Goal: Task Accomplishment & Management: Manage account settings

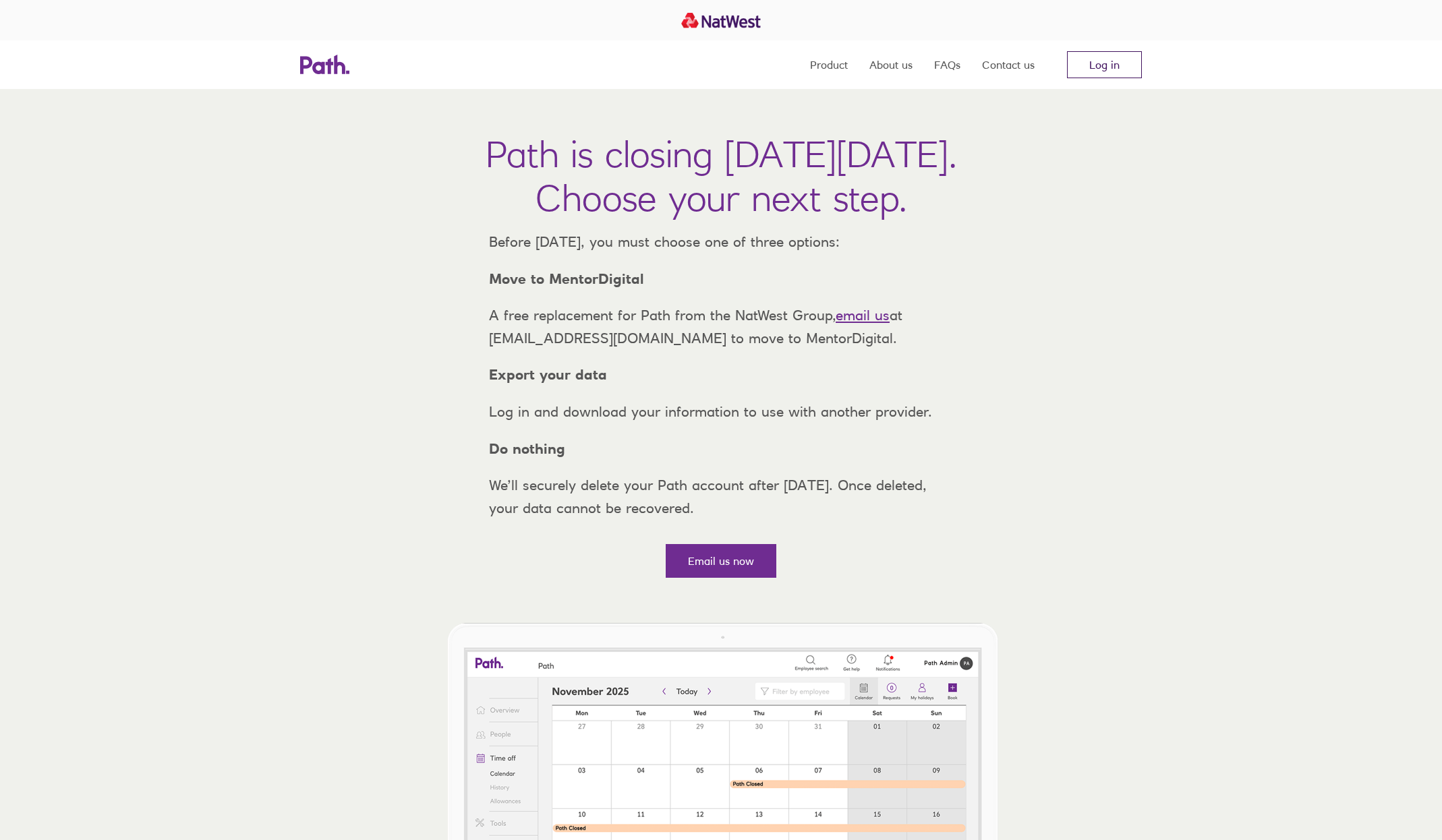
click at [1130, 72] on link "Log in" at bounding box center [1104, 64] width 75 height 27
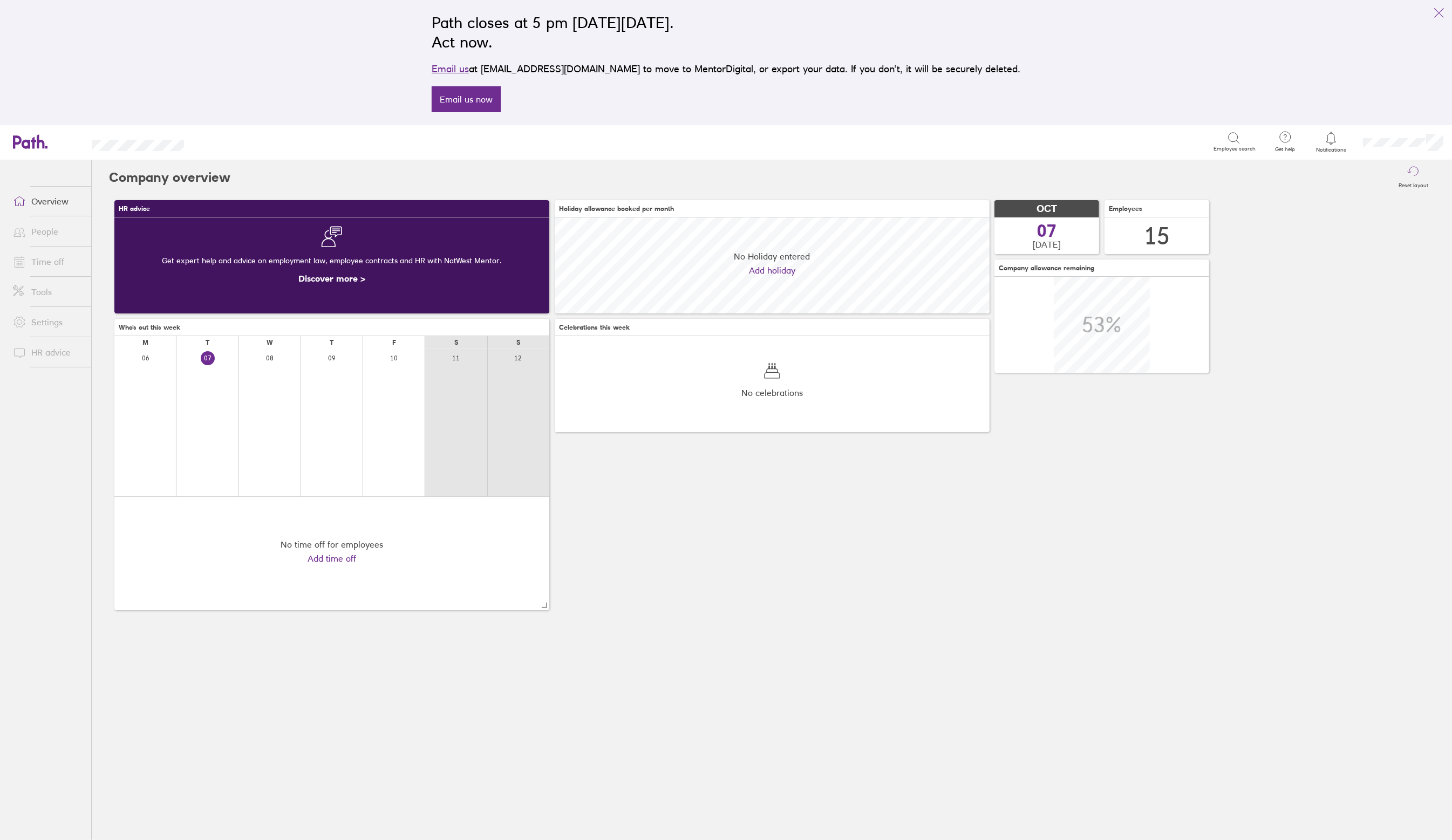
scroll to position [96, 435]
click at [43, 263] on link "Time off" at bounding box center [47, 261] width 87 height 22
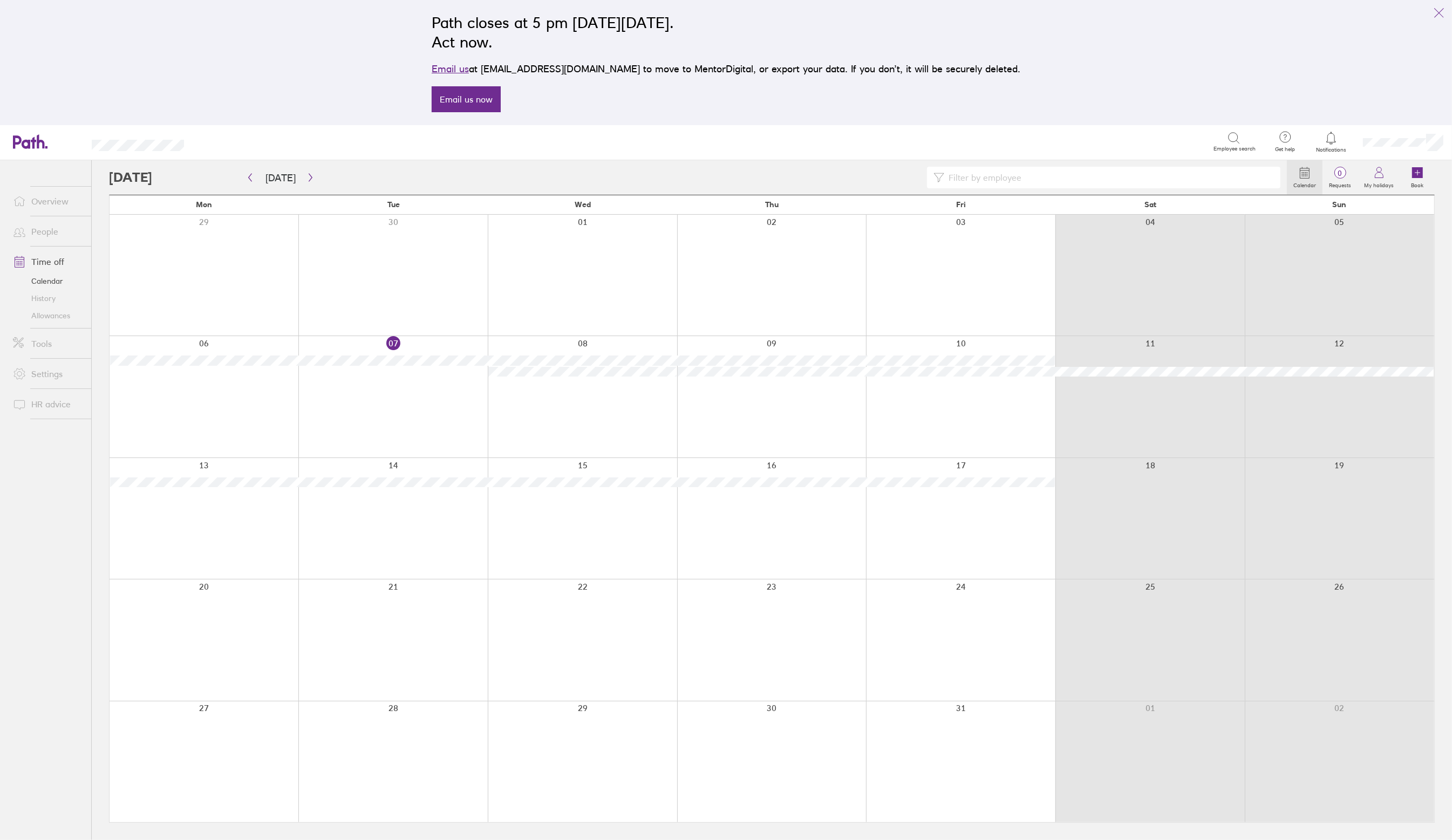
click at [63, 315] on link "Allowances" at bounding box center [47, 316] width 87 height 18
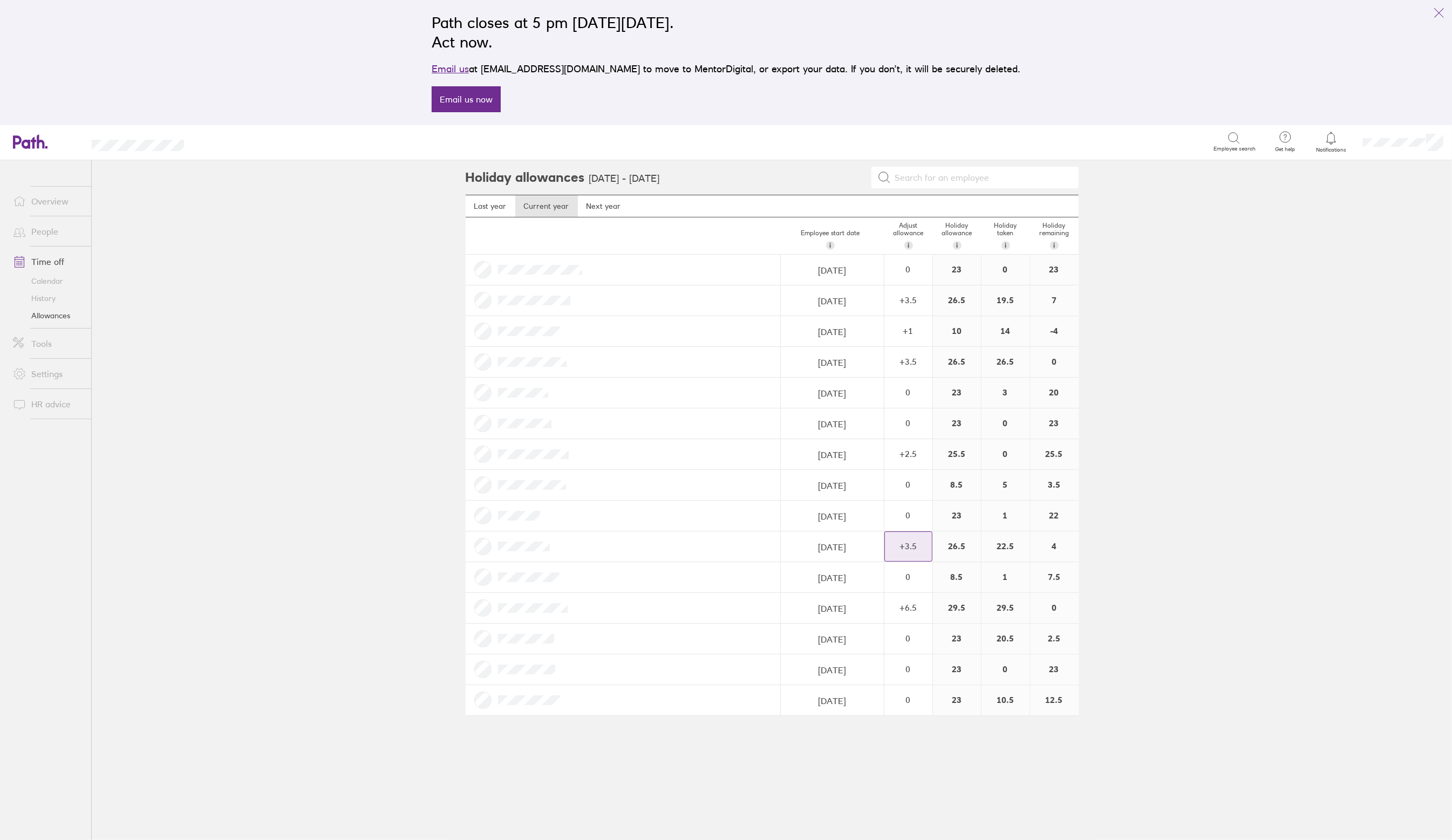
click at [913, 551] on div "+ 3.5" at bounding box center [908, 546] width 47 height 10
click at [948, 663] on span "View history" at bounding box center [939, 662] width 45 height 18
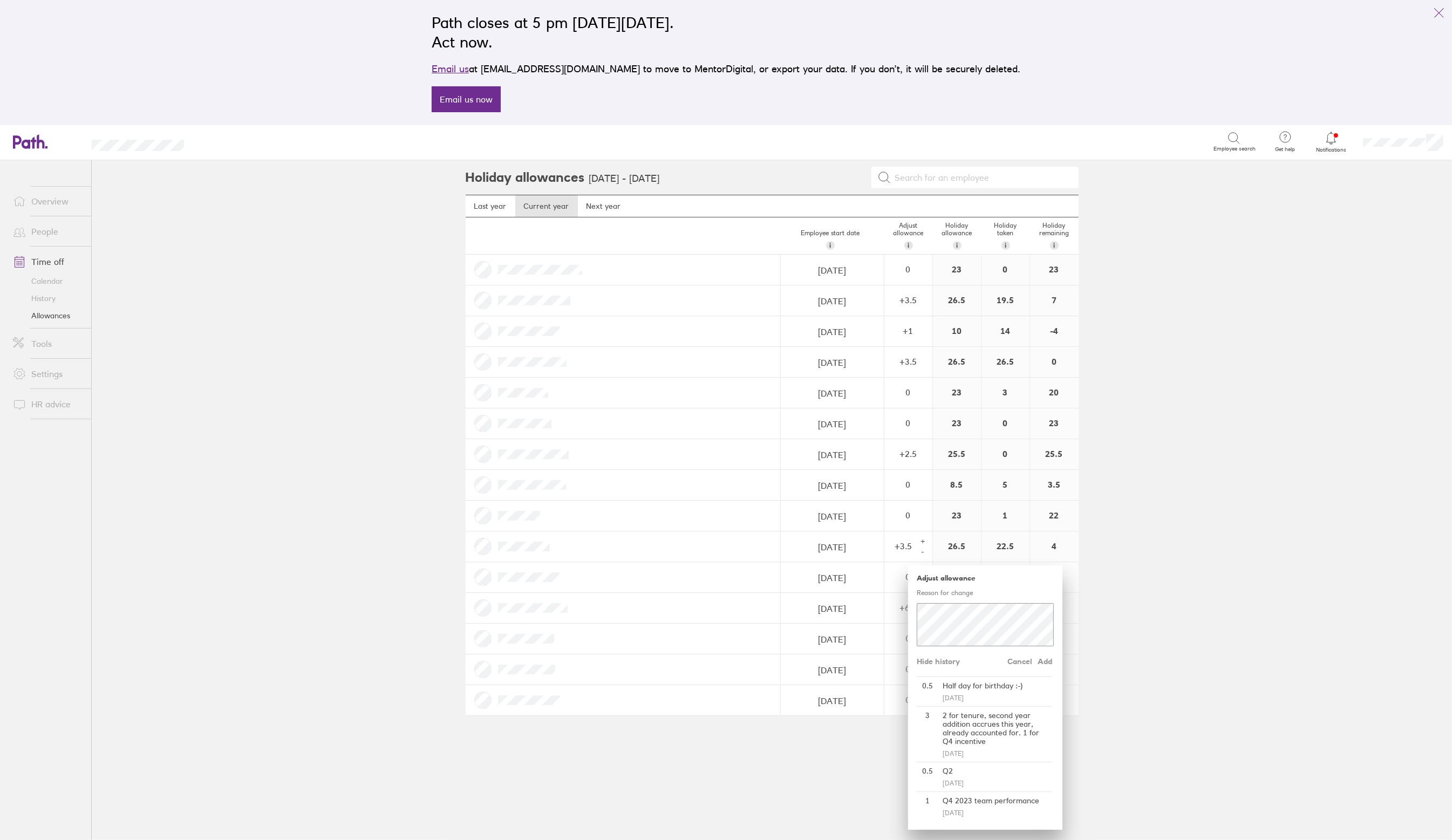
drag, startPoint x: 343, startPoint y: 357, endPoint x: 438, endPoint y: 195, distance: 187.8
click at [343, 357] on main "Holiday allowances 1 Jan 2025 - 31 Dec 2025 Last year Current year Next year Em…" at bounding box center [772, 500] width 1360 height 680
